Goal: Transaction & Acquisition: Purchase product/service

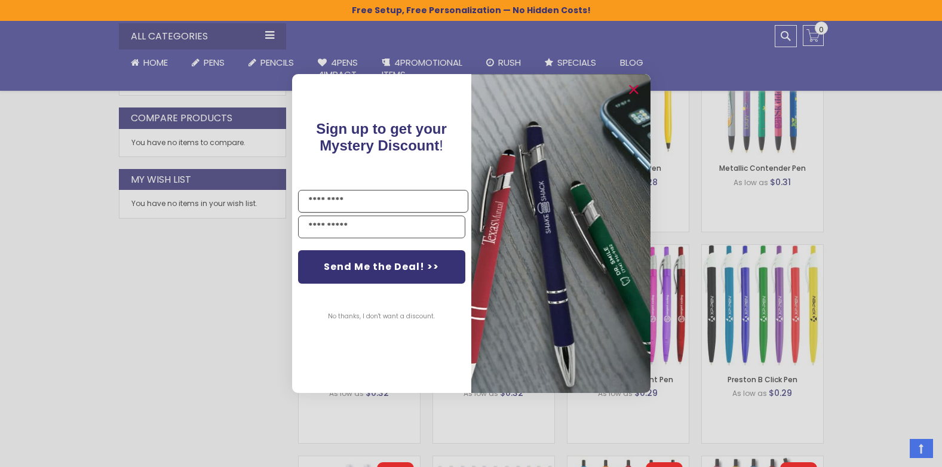
scroll to position [798, 0]
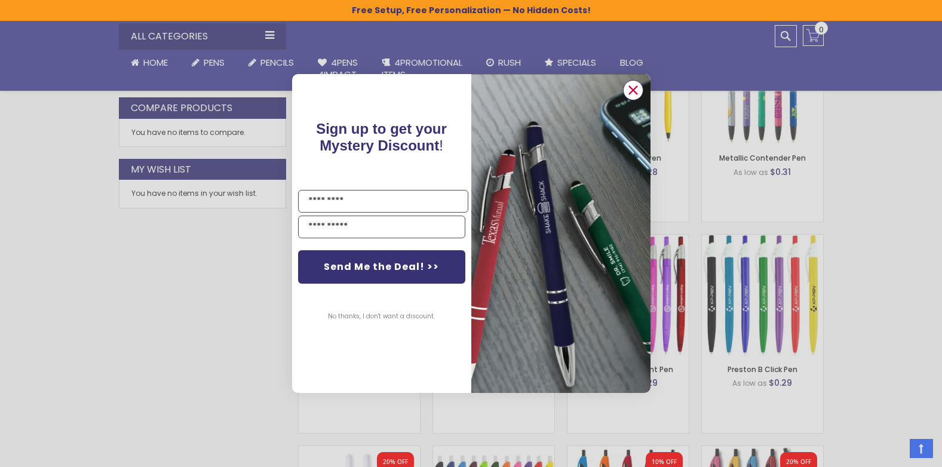
click at [630, 82] on circle "Close dialog" at bounding box center [633, 90] width 18 height 18
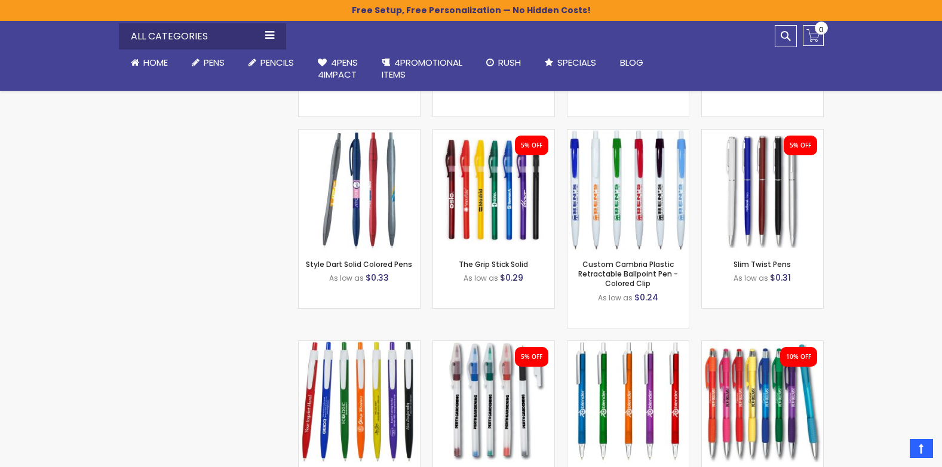
scroll to position [1574, 0]
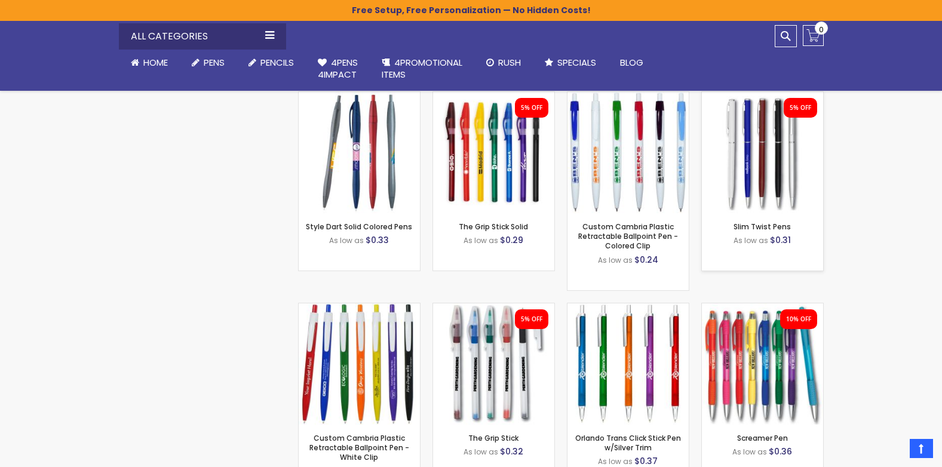
click at [770, 117] on img at bounding box center [762, 152] width 121 height 121
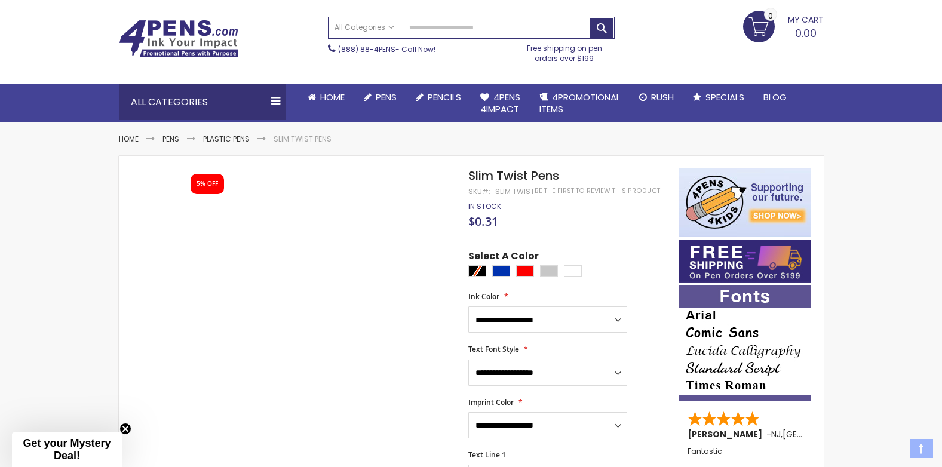
scroll to position [119, 0]
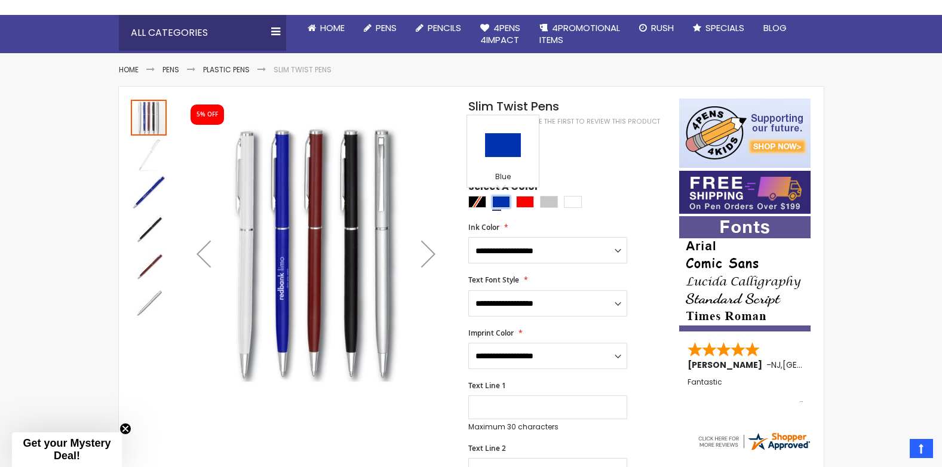
click at [498, 198] on div "Blue" at bounding box center [501, 202] width 18 height 12
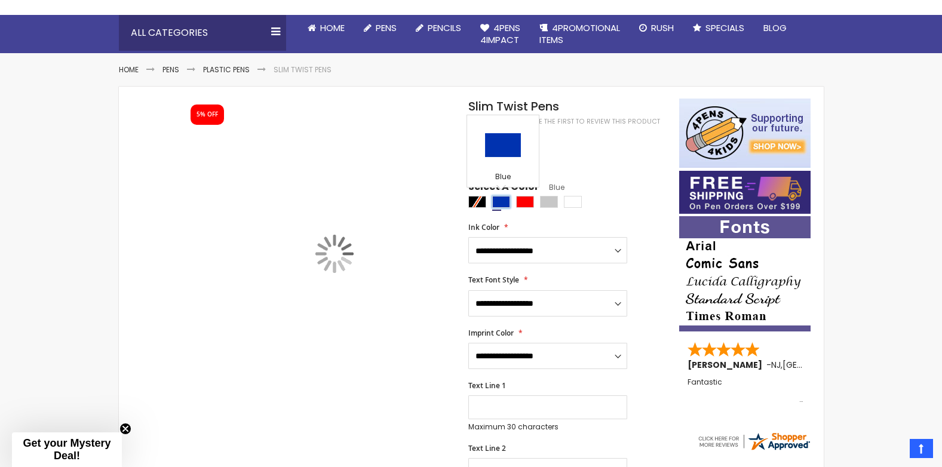
type input "****"
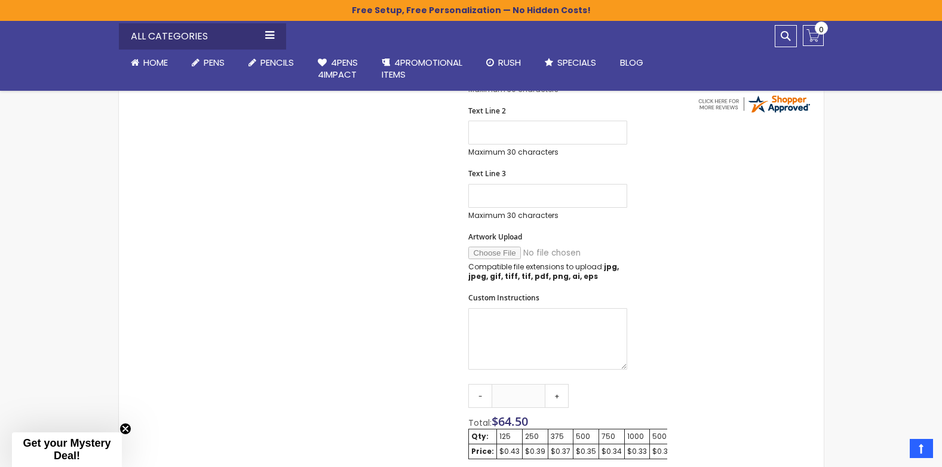
scroll to position [538, 0]
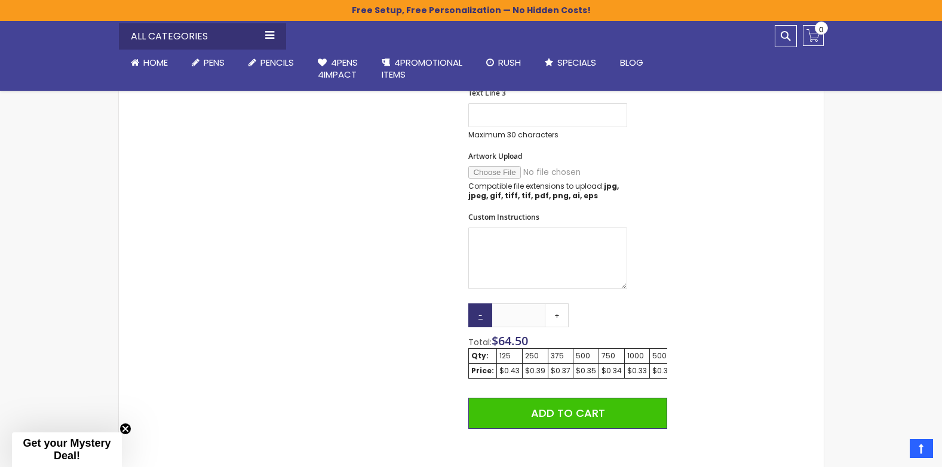
click at [475, 311] on link "-" at bounding box center [480, 316] width 24 height 24
click at [475, 310] on link "-" at bounding box center [480, 316] width 24 height 24
